Goal: Information Seeking & Learning: Find specific fact

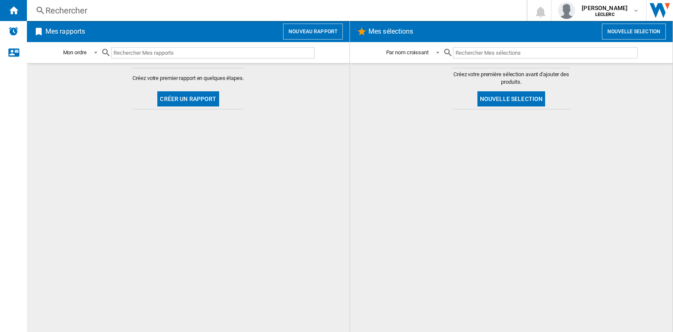
click at [76, 13] on div "Rechercher" at bounding box center [274, 11] width 459 height 12
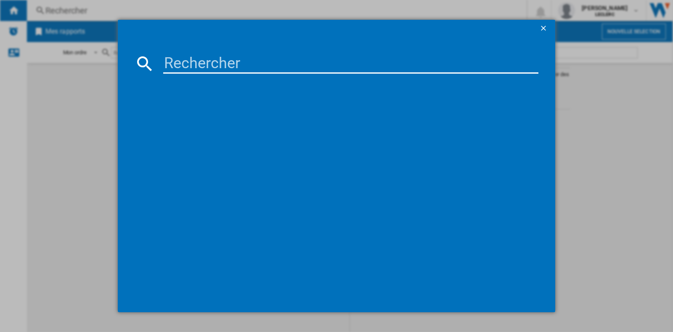
click at [194, 64] on input at bounding box center [350, 63] width 375 height 20
paste input "6925281993343"
type input "6925281993343"
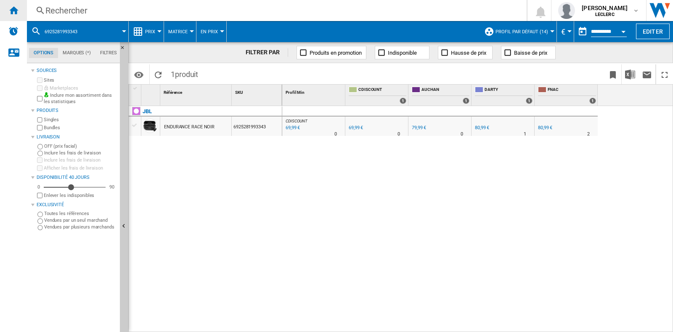
click at [11, 8] on ng-md-icon "Accueil" at bounding box center [13, 10] width 10 height 10
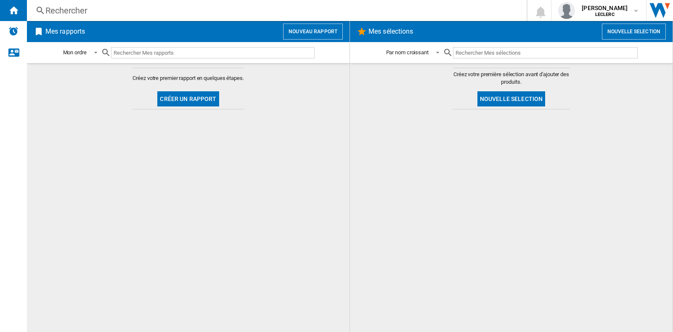
click at [175, 95] on button "Créer un rapport" at bounding box center [187, 98] width 61 height 15
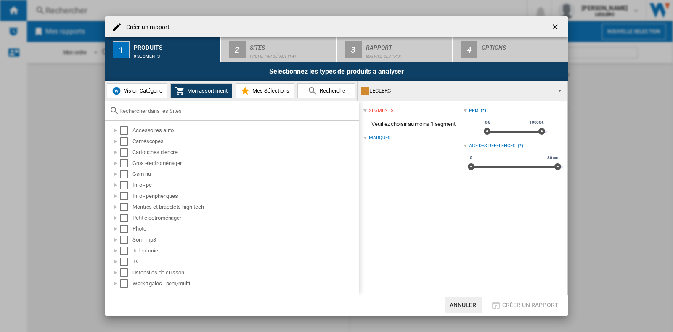
click at [555, 26] on ng-md-icon "getI18NText('BUTTONS.CLOSE_DIALOG')" at bounding box center [556, 28] width 10 height 10
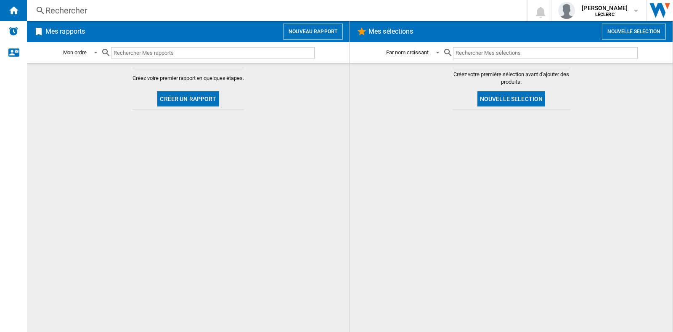
click at [206, 95] on button "Créer un rapport" at bounding box center [187, 98] width 61 height 15
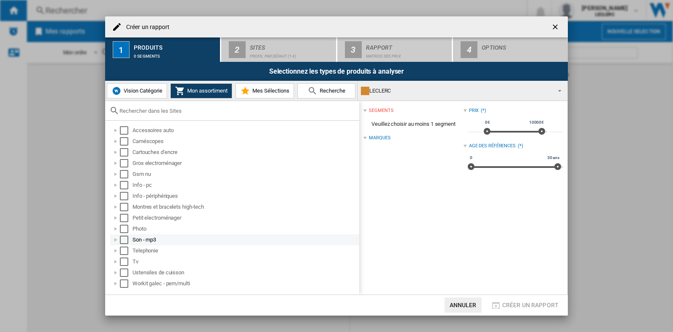
click at [116, 237] on div "Créer un ..." at bounding box center [115, 240] width 8 height 8
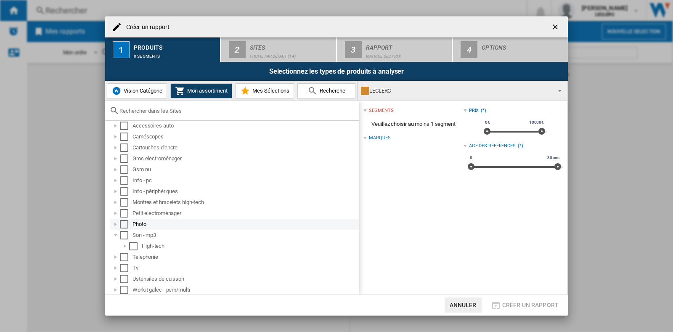
scroll to position [5, 0]
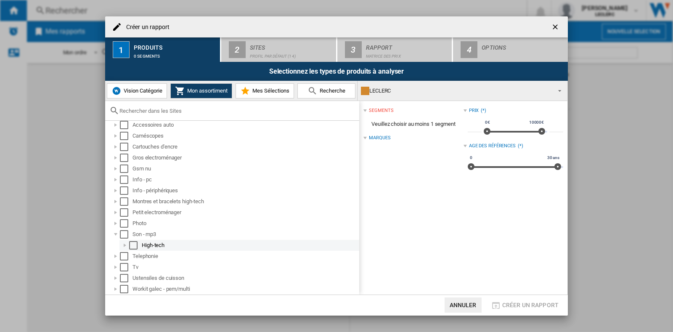
click at [125, 243] on div "Créer un ..." at bounding box center [125, 245] width 8 height 8
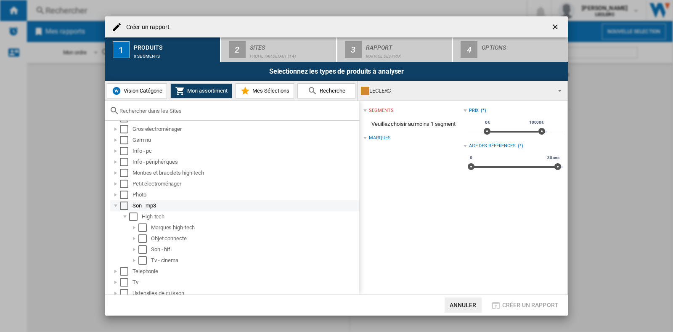
scroll to position [49, 0]
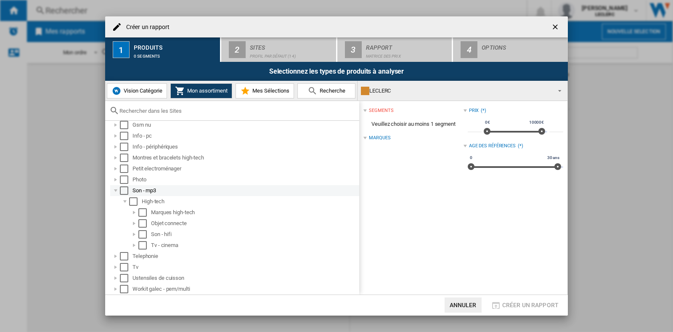
click at [122, 190] on div "Select" at bounding box center [124, 190] width 8 height 8
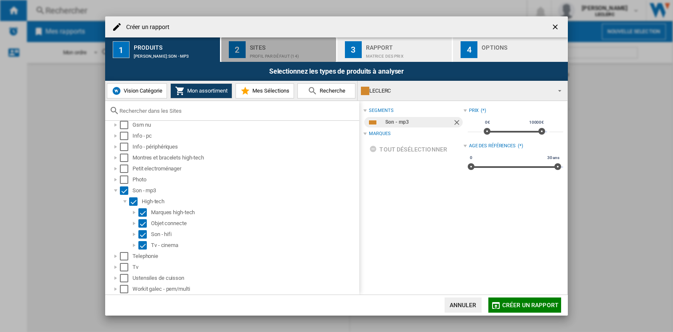
click at [299, 54] on div "Profil par défaut (14)" at bounding box center [291, 54] width 83 height 9
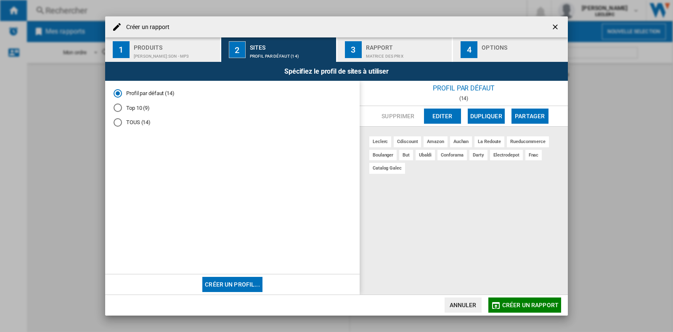
click at [116, 120] on div "TOUS (14)" at bounding box center [118, 122] width 8 height 8
click at [380, 47] on div "Rapport" at bounding box center [407, 45] width 83 height 9
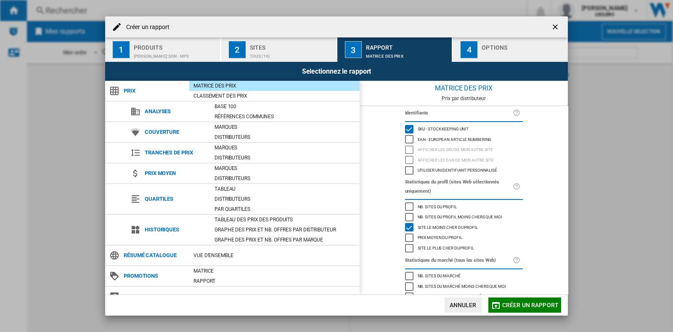
click at [518, 306] on span "Créer un rapport" at bounding box center [530, 305] width 56 height 7
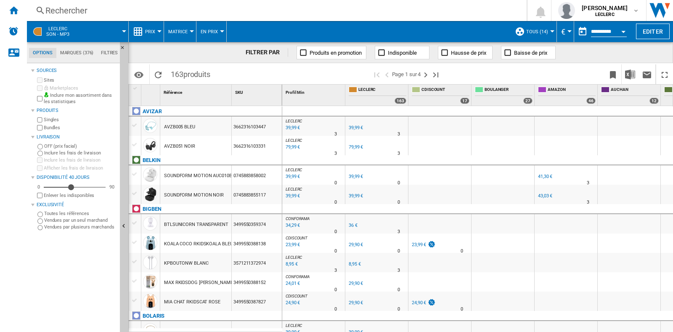
click at [74, 5] on div "Rechercher" at bounding box center [274, 11] width 459 height 12
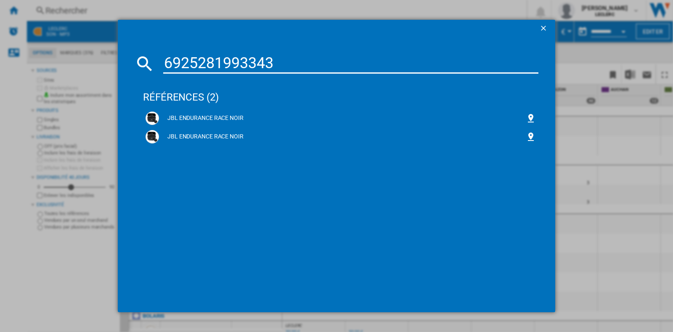
type input "6925281993343"
click at [546, 26] on ng-md-icon "getI18NText('BUTTONS.CLOSE_DIALOG')" at bounding box center [544, 29] width 10 height 10
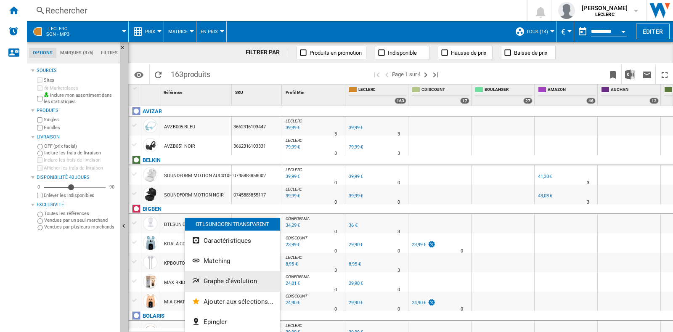
click at [225, 277] on span "Graphe d'évolution" at bounding box center [230, 281] width 53 height 8
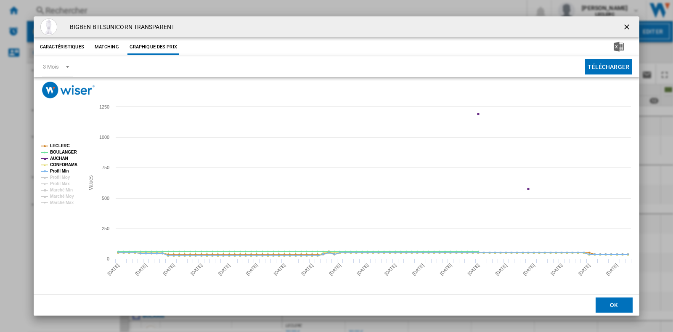
click at [62, 157] on tspan "AUCHAN" at bounding box center [59, 158] width 18 height 5
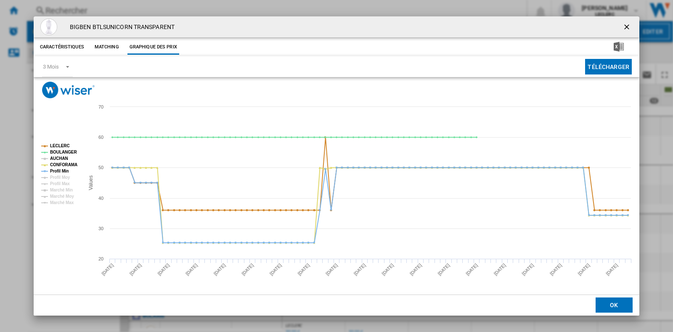
click at [55, 156] on tspan "AUCHAN" at bounding box center [59, 158] width 18 height 5
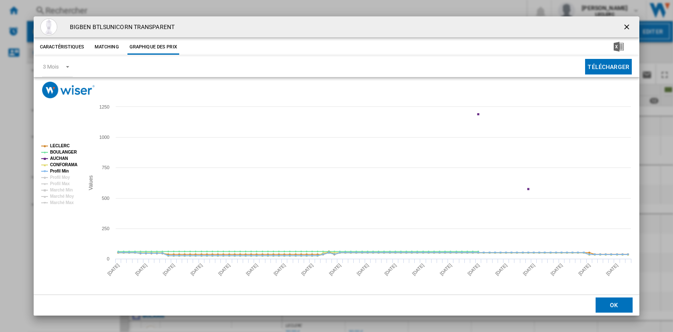
click at [56, 156] on tspan "AUCHAN" at bounding box center [59, 158] width 18 height 5
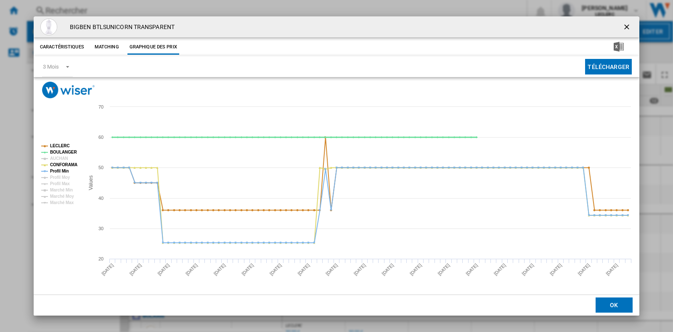
click at [63, 152] on tspan "BOULANGER" at bounding box center [63, 152] width 27 height 5
click at [67, 161] on tspan "AUCHAN" at bounding box center [59, 158] width 18 height 5
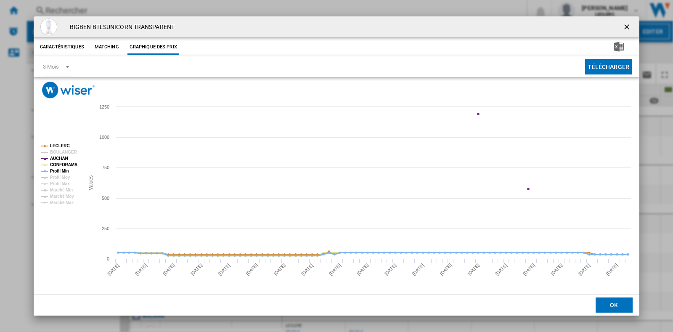
click at [62, 169] on tspan "Profil Min" at bounding box center [59, 171] width 19 height 5
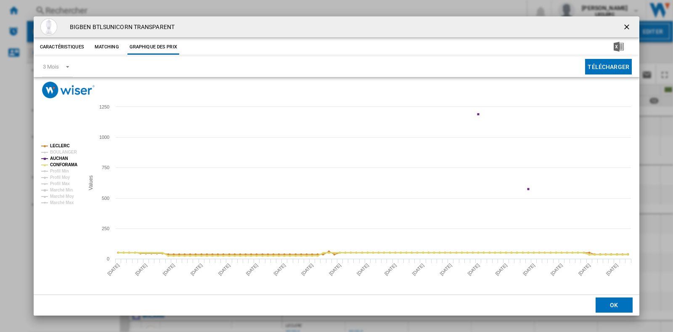
click at [65, 162] on tspan "CONFORAMA" at bounding box center [63, 164] width 27 height 5
click at [62, 157] on tspan "AUCHAN" at bounding box center [59, 158] width 18 height 5
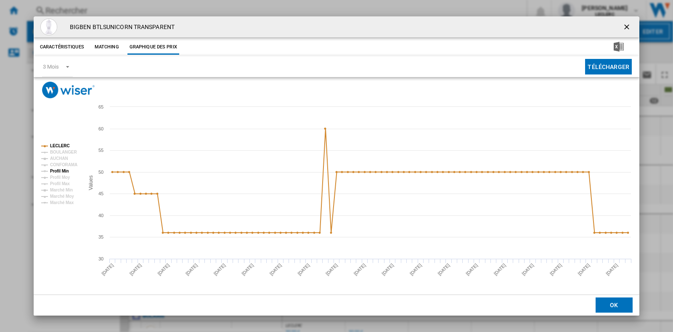
click at [67, 171] on tspan "Profil Min" at bounding box center [59, 171] width 19 height 5
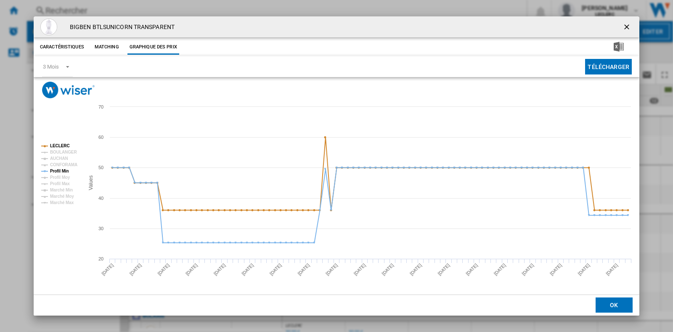
click at [628, 27] on ng-md-icon "getI18NText('BUTTONS.CLOSE_DIALOG')" at bounding box center [628, 28] width 10 height 10
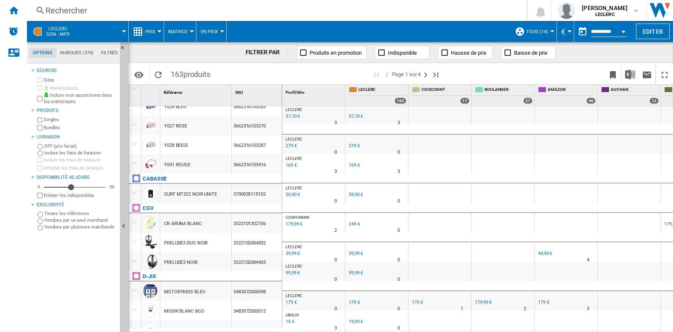
scroll to position [846, 0]
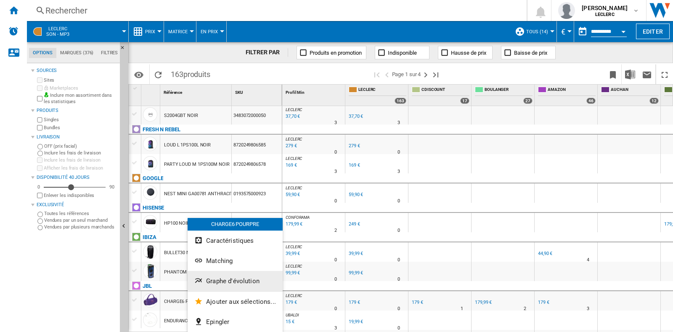
click at [221, 285] on button "Graphe d'évolution" at bounding box center [235, 281] width 95 height 20
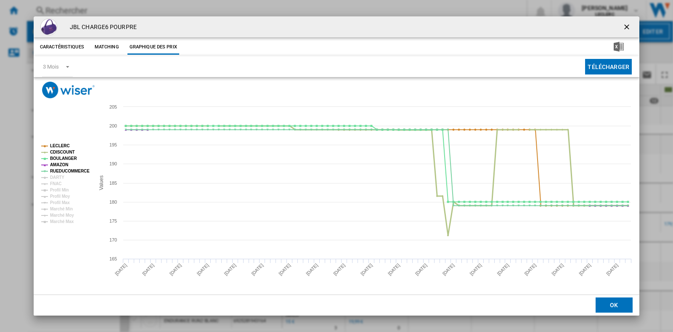
click at [67, 150] on tspan "CDISCOUNT" at bounding box center [62, 152] width 25 height 5
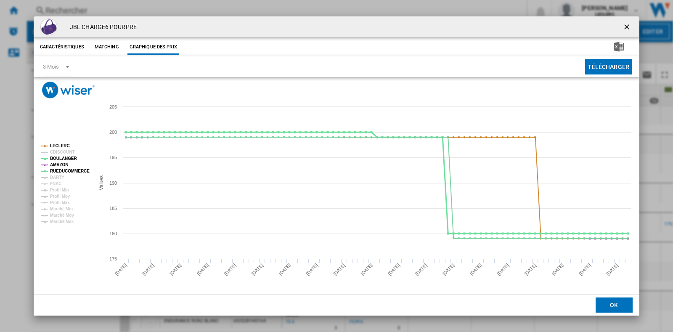
click at [65, 156] on tspan "BOULANGER" at bounding box center [63, 158] width 27 height 5
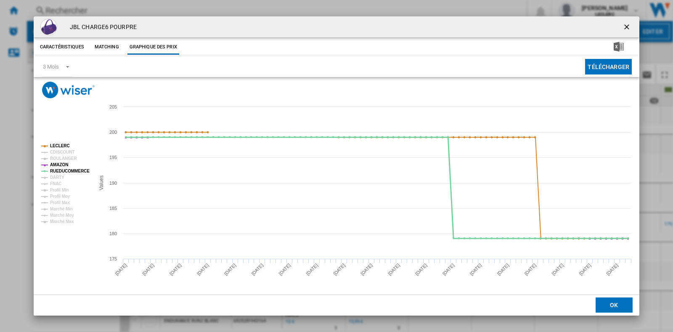
click at [77, 171] on tspan "RUEDUCOMMERCE" at bounding box center [70, 171] width 40 height 5
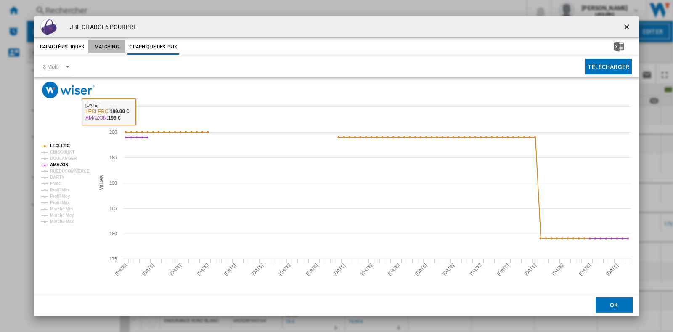
click at [109, 43] on button "Matching" at bounding box center [106, 47] width 37 height 15
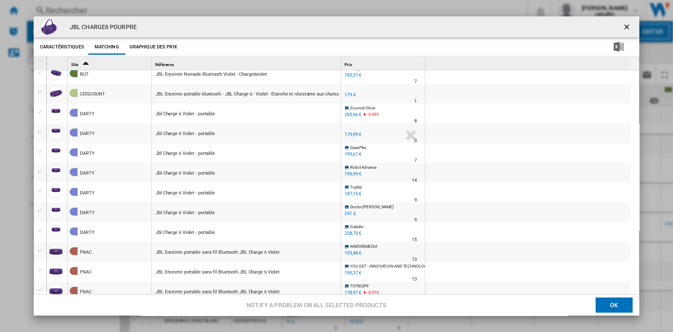
scroll to position [0, 0]
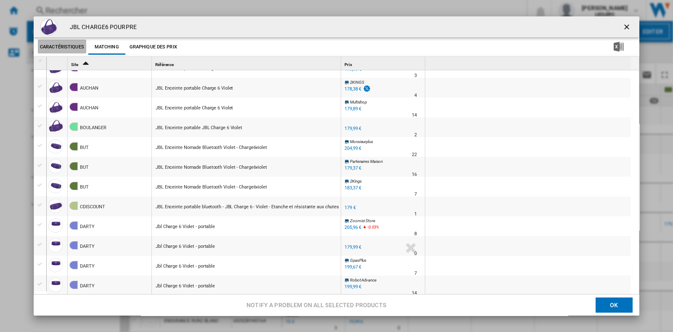
click at [74, 51] on button "Caractéristiques" at bounding box center [62, 47] width 48 height 15
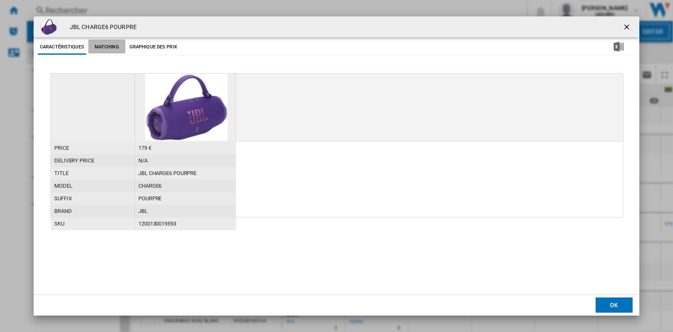
click at [114, 43] on button "Matching" at bounding box center [106, 47] width 37 height 15
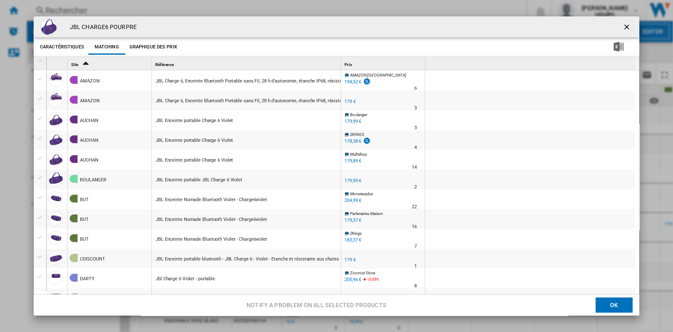
click at [56, 35] on div "JBL CHARGE6 POURPRE" at bounding box center [337, 26] width 606 height 21
click at [61, 42] on button "Caractéristiques" at bounding box center [62, 47] width 48 height 15
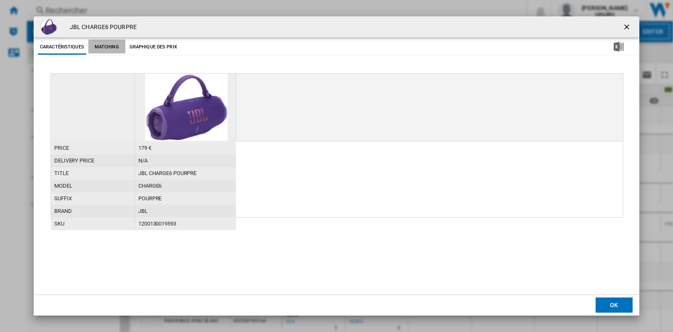
click at [103, 51] on button "Matching" at bounding box center [106, 47] width 37 height 15
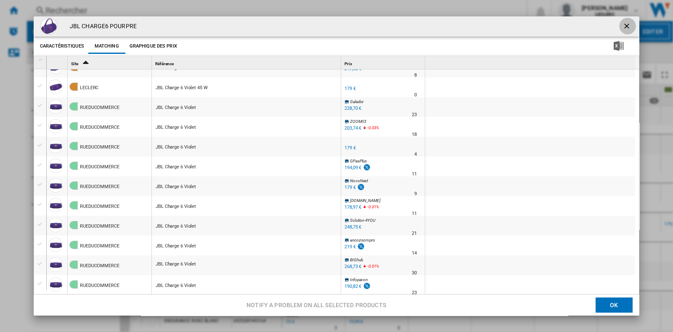
click at [623, 23] on ng-md-icon "getI18NText('BUTTONS.CLOSE_DIALOG')" at bounding box center [628, 27] width 10 height 10
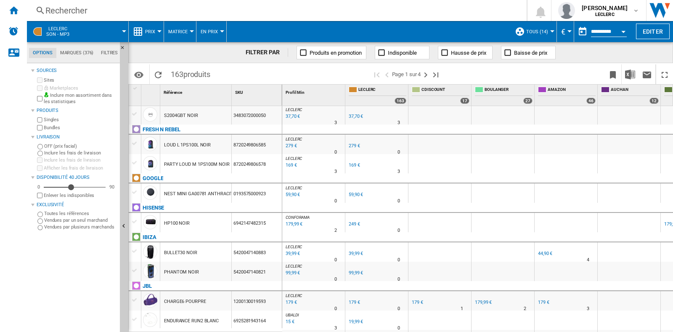
click at [621, 32] on div "Open calendar" at bounding box center [623, 32] width 4 height 2
